Goal: Task Accomplishment & Management: Manage account settings

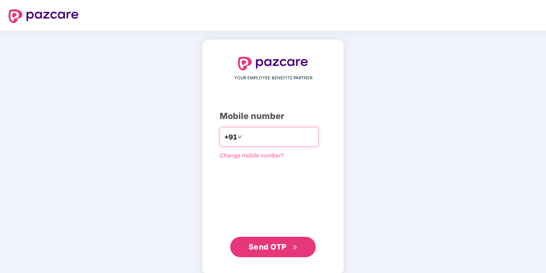
paste input "**********"
type input "**********"
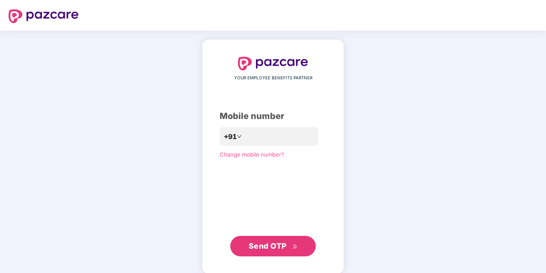
click at [274, 248] on span "Send OTP" at bounding box center [267, 246] width 38 height 9
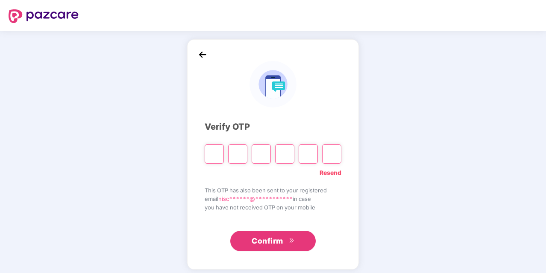
type input "*"
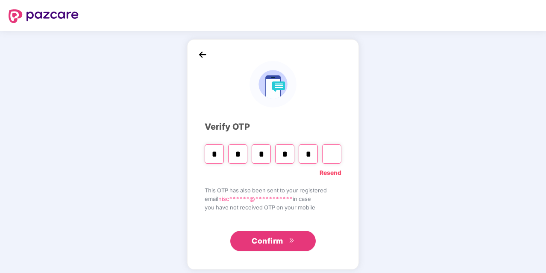
type input "*"
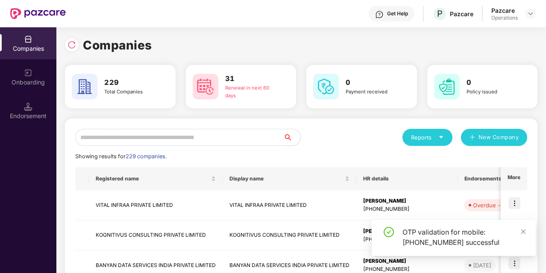
click at [528, 19] on div "Pazcare Operations" at bounding box center [513, 13] width 44 height 15
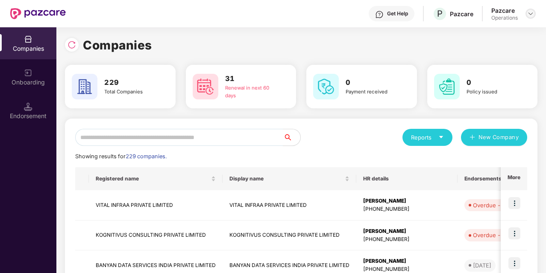
click at [529, 17] on div at bounding box center [530, 14] width 10 height 10
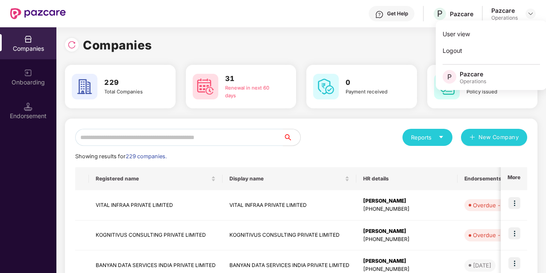
click at [381, 54] on div "Companies" at bounding box center [301, 45] width 472 height 19
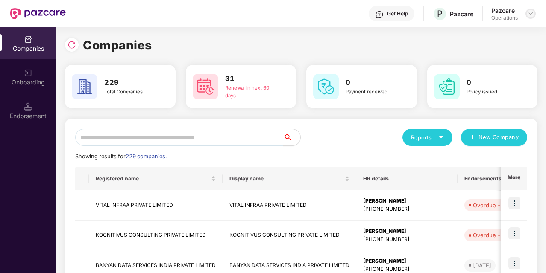
click at [527, 17] on div at bounding box center [530, 14] width 10 height 10
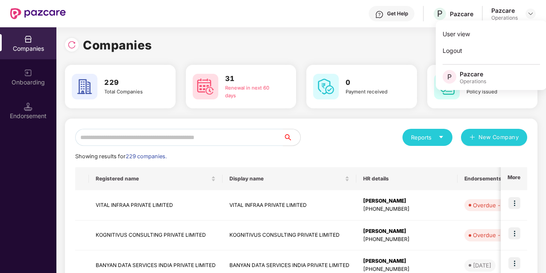
click at [399, 46] on div "Companies" at bounding box center [301, 45] width 472 height 19
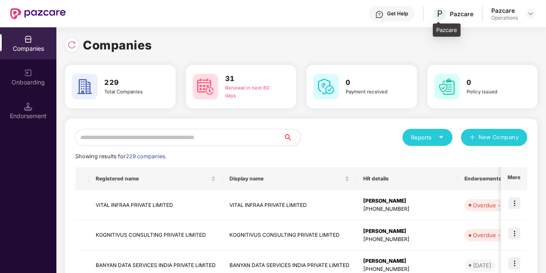
click at [452, 18] on div "P Pazcare" at bounding box center [452, 13] width 41 height 15
click at [378, 42] on div "Companies" at bounding box center [301, 45] width 472 height 19
click at [528, 15] on img at bounding box center [530, 13] width 7 height 7
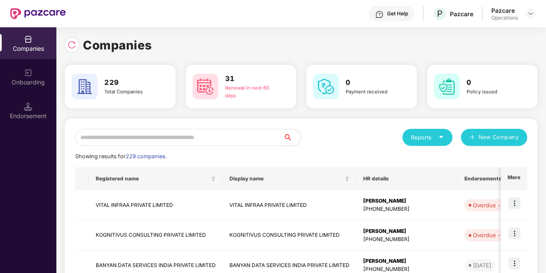
click at [32, 44] on div "Companies" at bounding box center [28, 43] width 56 height 32
click at [140, 134] on input "text" at bounding box center [179, 137] width 208 height 17
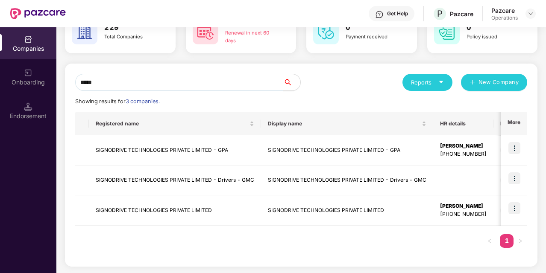
scroll to position [0, 1]
type input "*****"
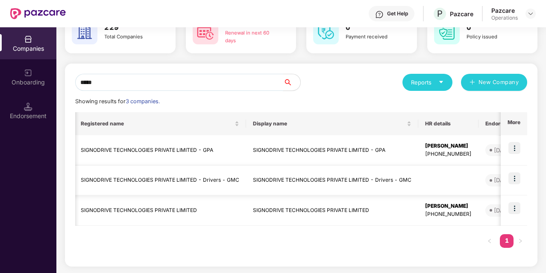
scroll to position [0, 0]
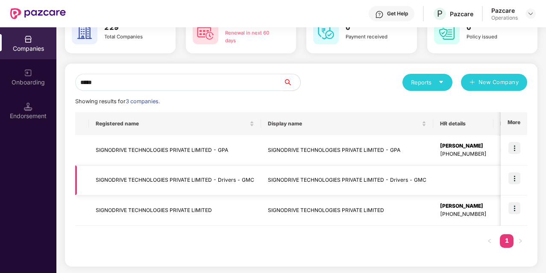
click at [134, 181] on td "SIGNODRIVE TECHNOLOGIES PRIVATE LIMITED - Drivers - GMC" at bounding box center [175, 181] width 172 height 30
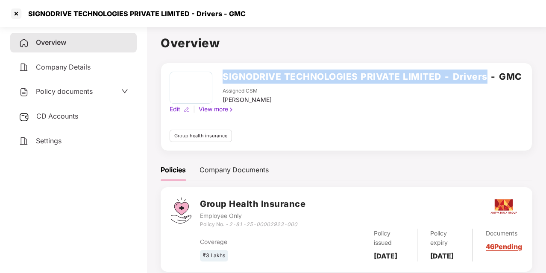
drag, startPoint x: 222, startPoint y: 75, endPoint x: 486, endPoint y: 78, distance: 264.7
click at [486, 78] on div "SIGNODRIVE TECHNOLOGIES PRIVATE LIMITED - Drivers - GMC Assigned CSM [PERSON_NA…" at bounding box center [345, 88] width 352 height 33
copy h2 "SIGNODRIVE TECHNOLOGIES PRIVATE LIMITED - Drivers"
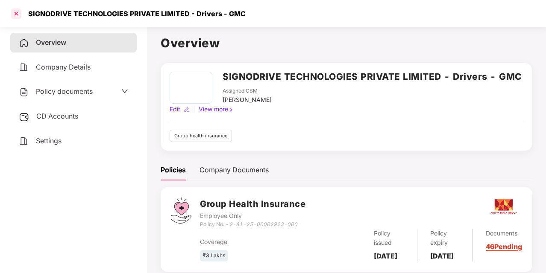
click at [18, 15] on div at bounding box center [16, 14] width 14 height 14
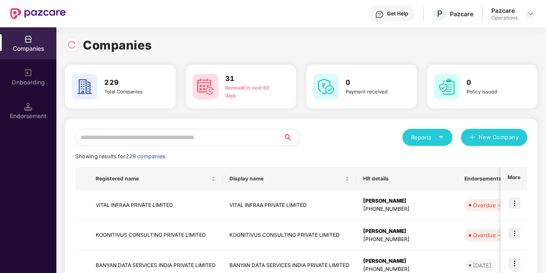
click at [137, 139] on input "text" at bounding box center [179, 137] width 208 height 17
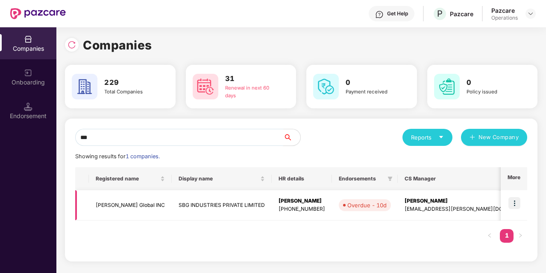
type input "***"
click at [194, 202] on td "SBG INDUSTRIES PRIVATE LIMITED" at bounding box center [222, 205] width 100 height 30
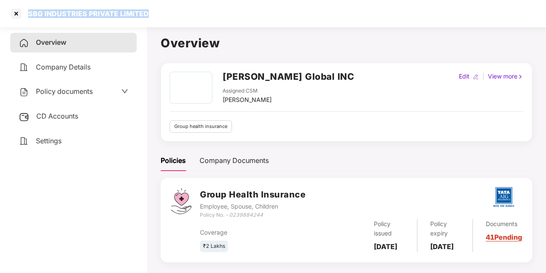
drag, startPoint x: 27, startPoint y: 9, endPoint x: 174, endPoint y: 13, distance: 147.3
click at [174, 13] on div "SBG INDUSTRIES PRIVATE LIMITED" at bounding box center [273, 13] width 546 height 27
copy div "SBG INDUSTRIES PRIVATE LIMITED"
click at [75, 92] on span "Policy documents" at bounding box center [64, 91] width 57 height 9
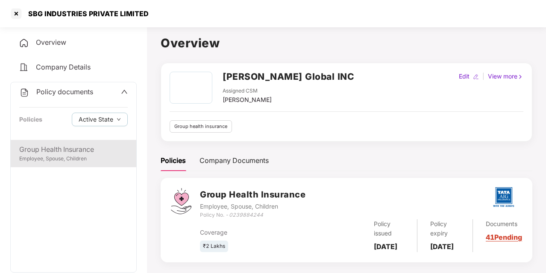
click at [81, 153] on div "Group Health Insurance" at bounding box center [73, 149] width 108 height 11
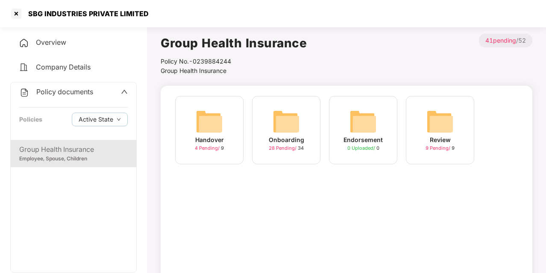
click at [289, 140] on div "Onboarding" at bounding box center [285, 139] width 35 height 9
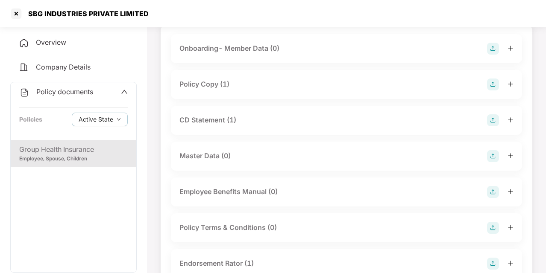
scroll to position [69, 0]
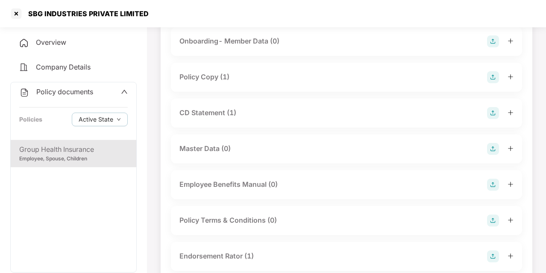
click at [217, 77] on div "Policy Copy (1)" at bounding box center [204, 77] width 50 height 11
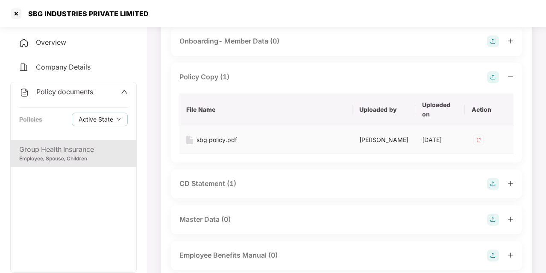
click at [214, 137] on div "sbg policy.pdf" at bounding box center [216, 139] width 41 height 9
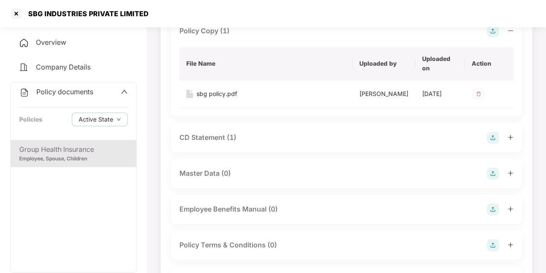
scroll to position [118, 0]
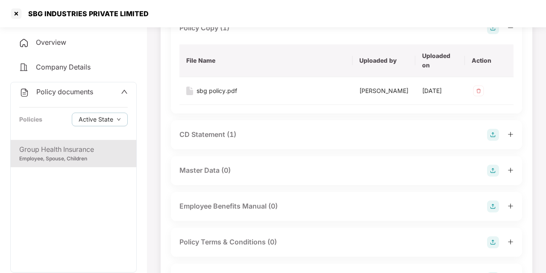
click at [223, 138] on div "CD Statement (1)" at bounding box center [207, 134] width 57 height 11
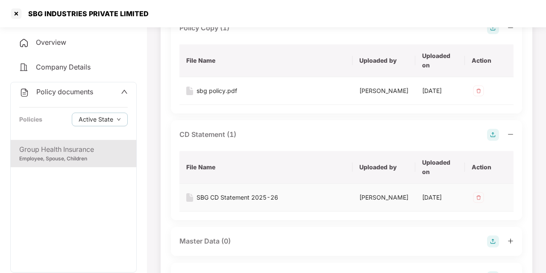
click at [225, 202] on div "SBG CD Statement 2025-26" at bounding box center [237, 197] width 82 height 9
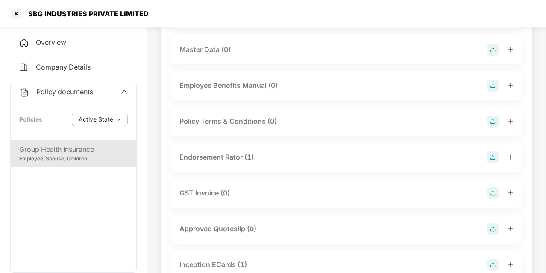
scroll to position [311, 0]
click at [228, 162] on div "Endorsement Rator (1)" at bounding box center [216, 156] width 74 height 11
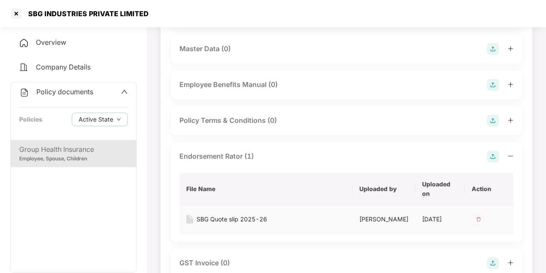
click at [225, 224] on div "SBG Quote slip 2025-26" at bounding box center [231, 219] width 70 height 9
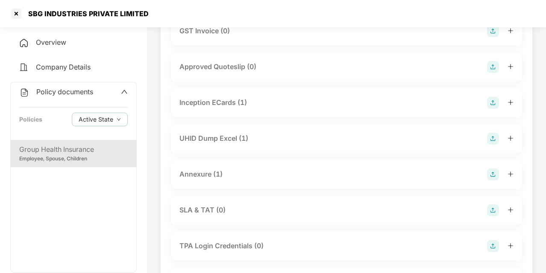
scroll to position [549, 0]
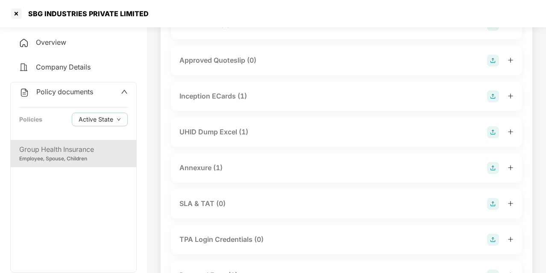
click at [240, 137] on div "UHID Dump Excel (1)" at bounding box center [213, 132] width 69 height 11
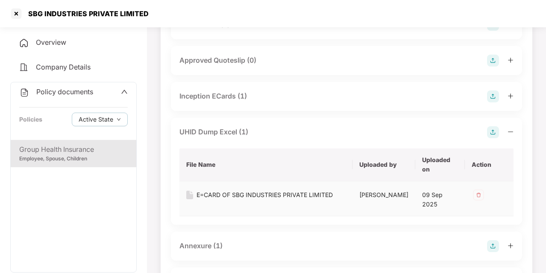
click at [230, 200] on div "E=CARD OF SBG INDUSTRIES PRIVATE LIMITED" at bounding box center [264, 194] width 136 height 9
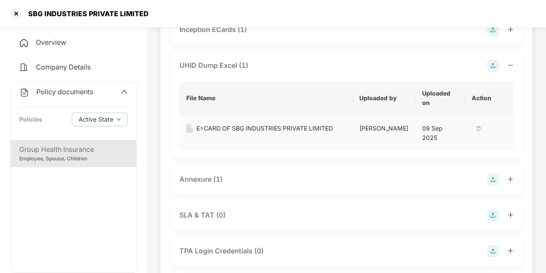
scroll to position [670, 0]
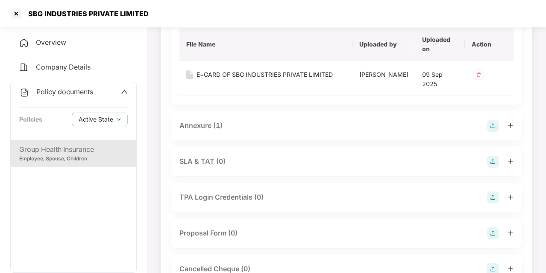
click at [206, 131] on div "Annexure (1)" at bounding box center [200, 125] width 43 height 11
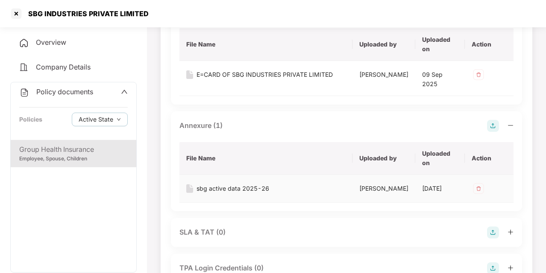
click at [226, 193] on div "sbg active data 2025-26" at bounding box center [232, 188] width 73 height 9
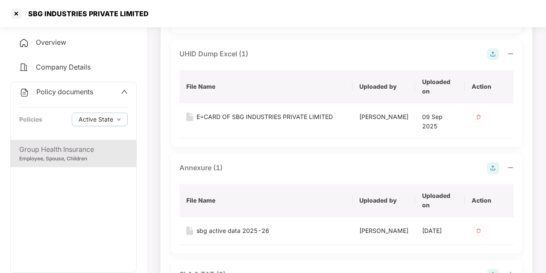
scroll to position [624, 0]
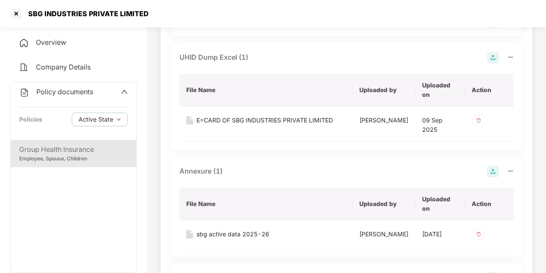
click at [234, 27] on div "Inception ECards (1)" at bounding box center [212, 21] width 67 height 11
